Goal: Transaction & Acquisition: Purchase product/service

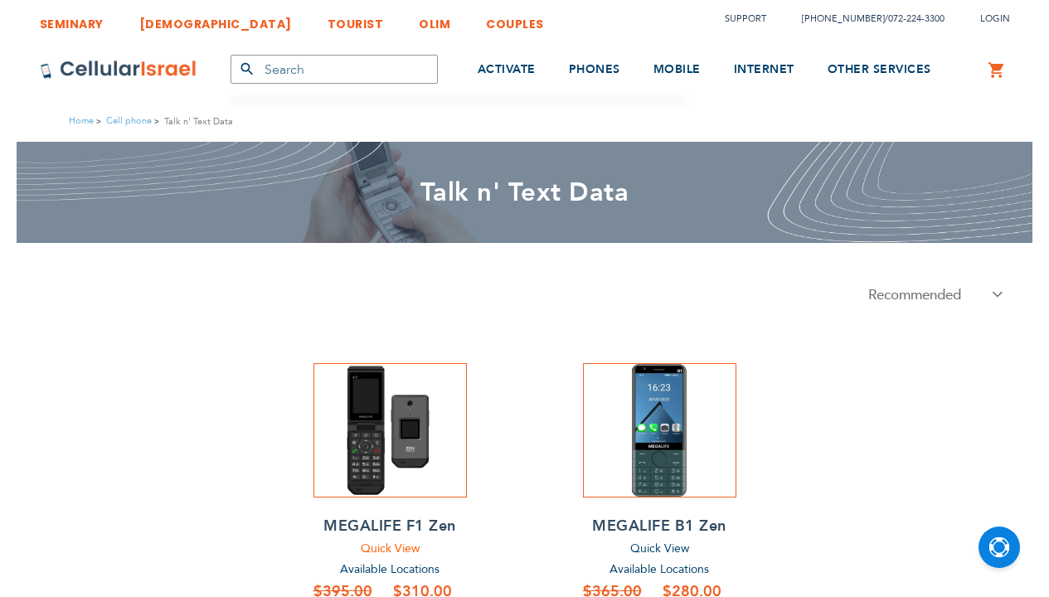
click at [389, 550] on span "Quick View" at bounding box center [390, 549] width 59 height 16
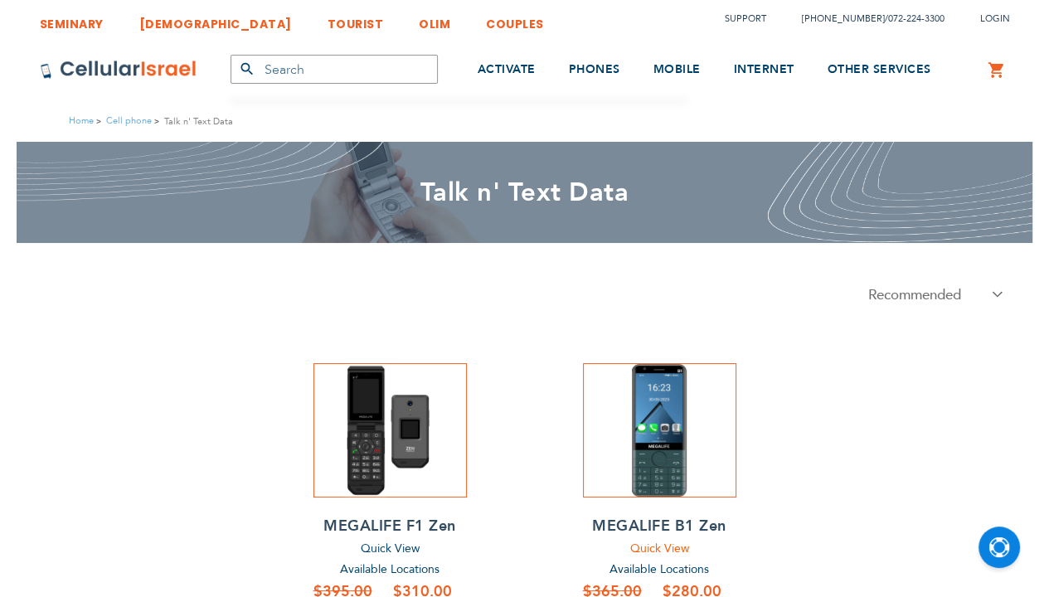
click at [659, 550] on span "Quick View" at bounding box center [659, 549] width 59 height 16
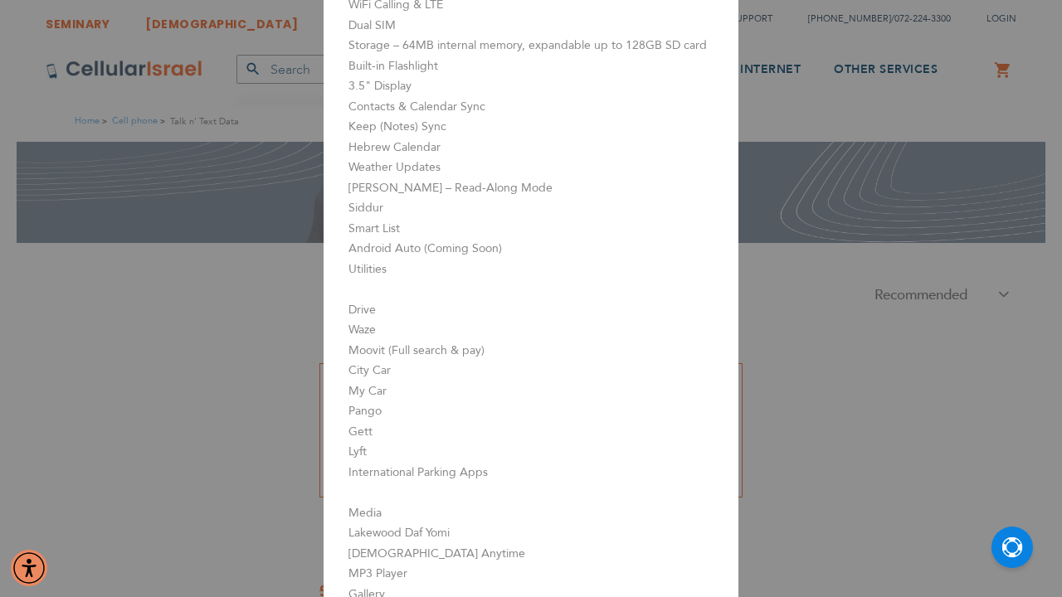
click at [825, 320] on aside "MEGALIFE B1 Zen Close Camera - 13MP rear, 5MP front WiFi Calling & LTE Dual SIM…" at bounding box center [531, 298] width 1062 height 597
